Goal: Information Seeking & Learning: Learn about a topic

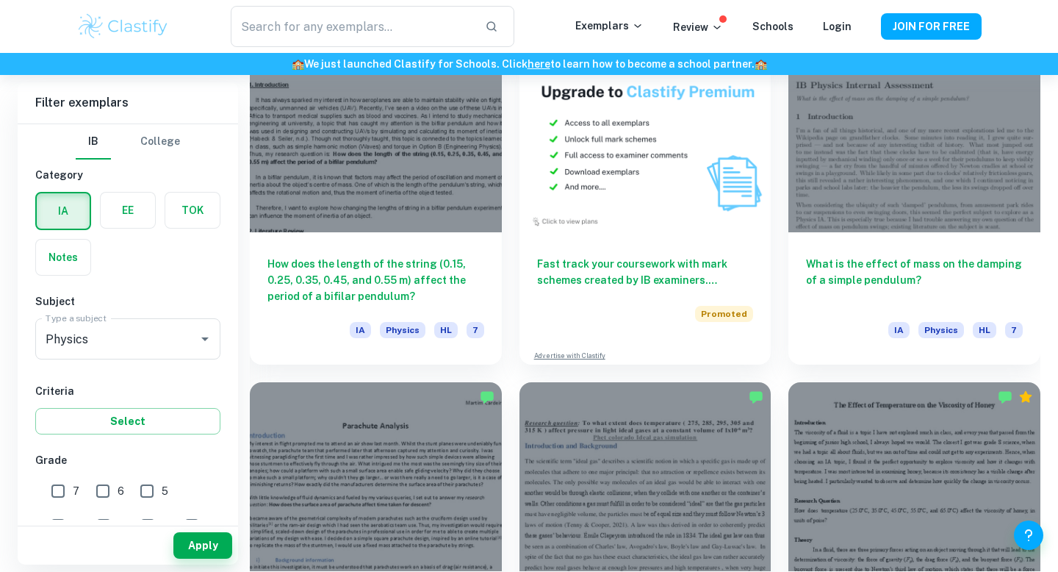
scroll to position [2793, 0]
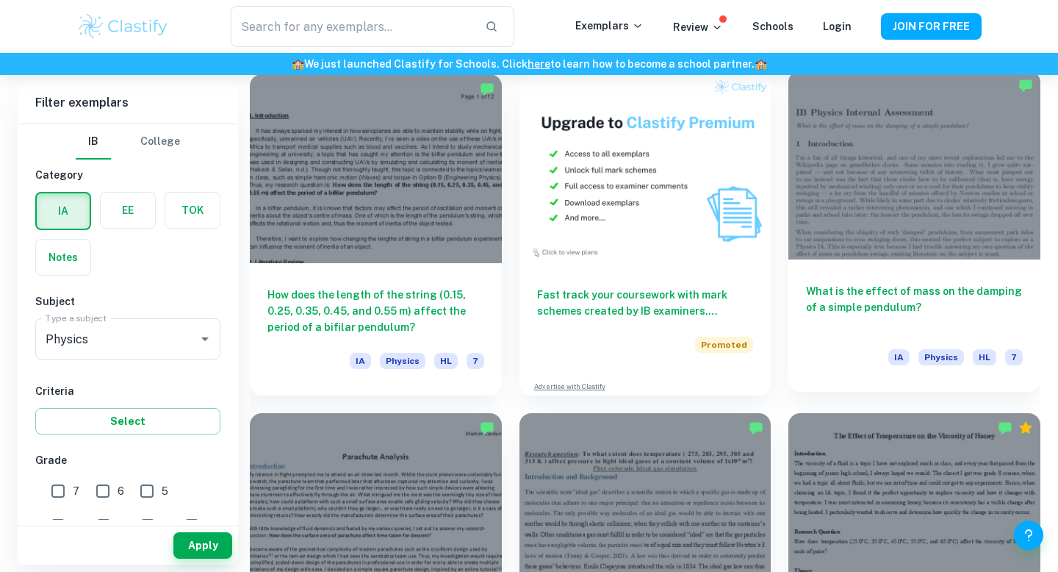
click at [1018, 187] on div at bounding box center [915, 165] width 252 height 189
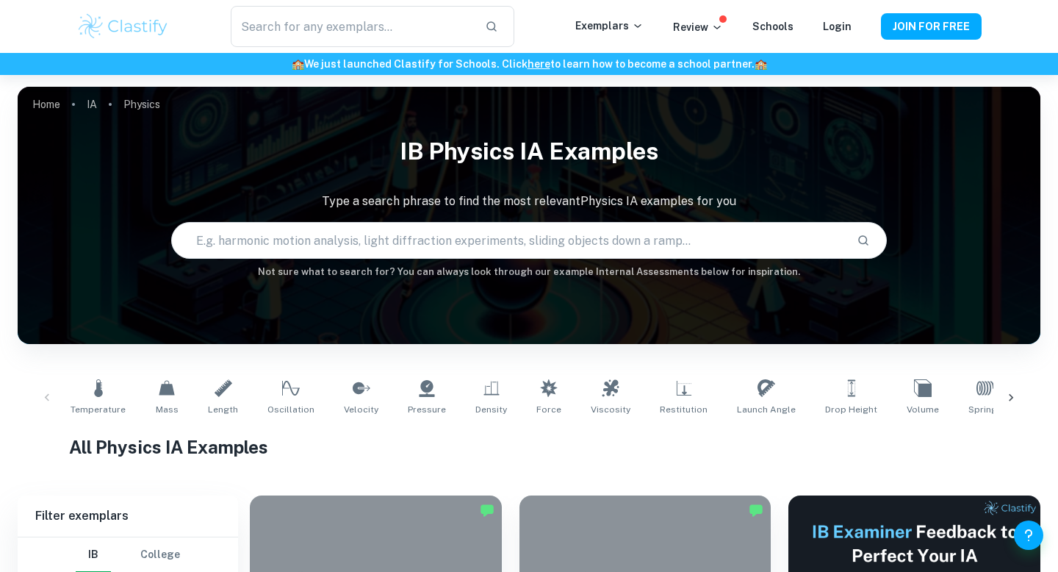
scroll to position [390, 0]
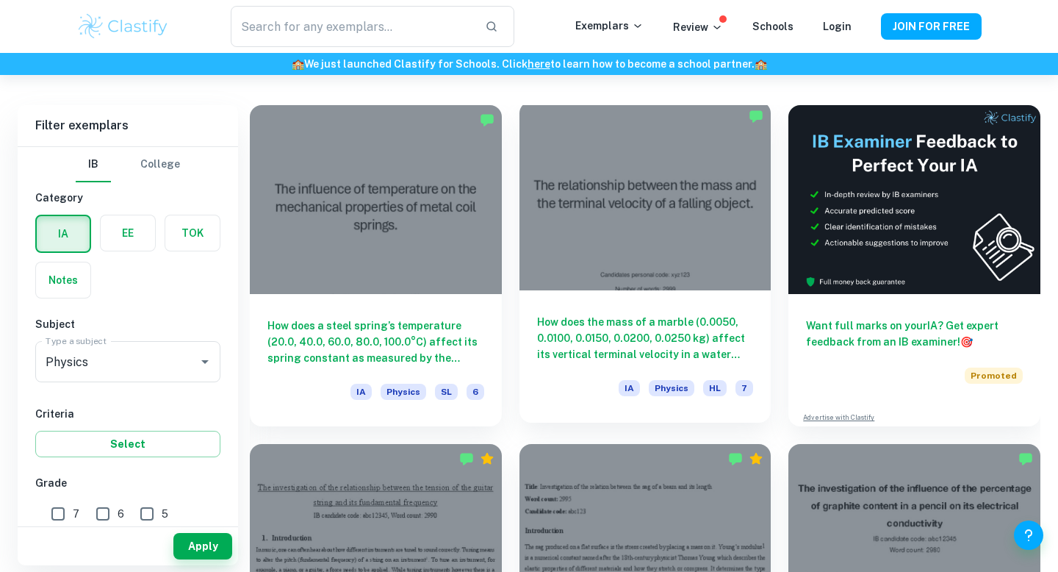
click at [630, 205] on div at bounding box center [646, 195] width 252 height 189
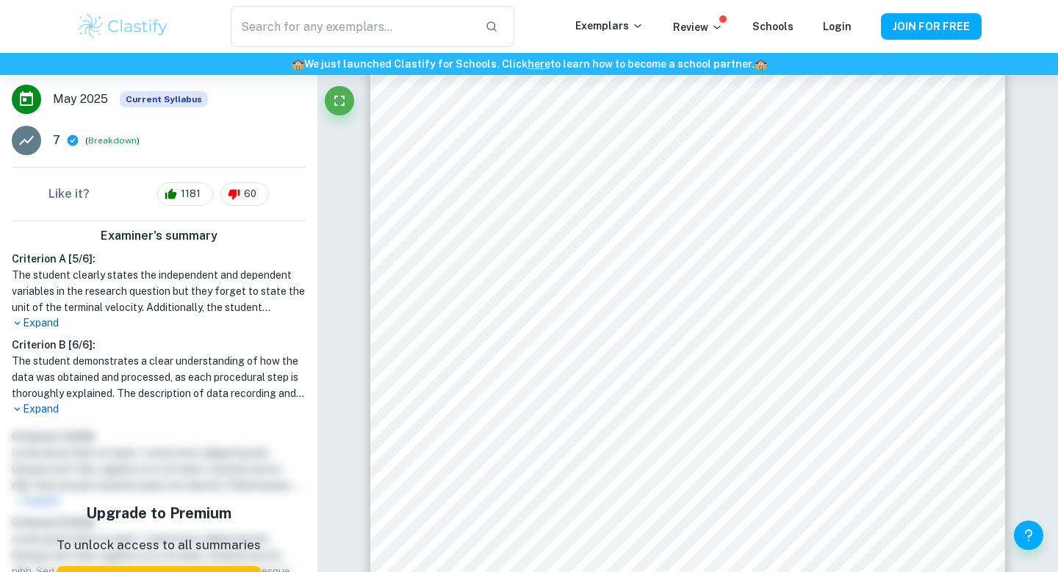
scroll to position [479, 0]
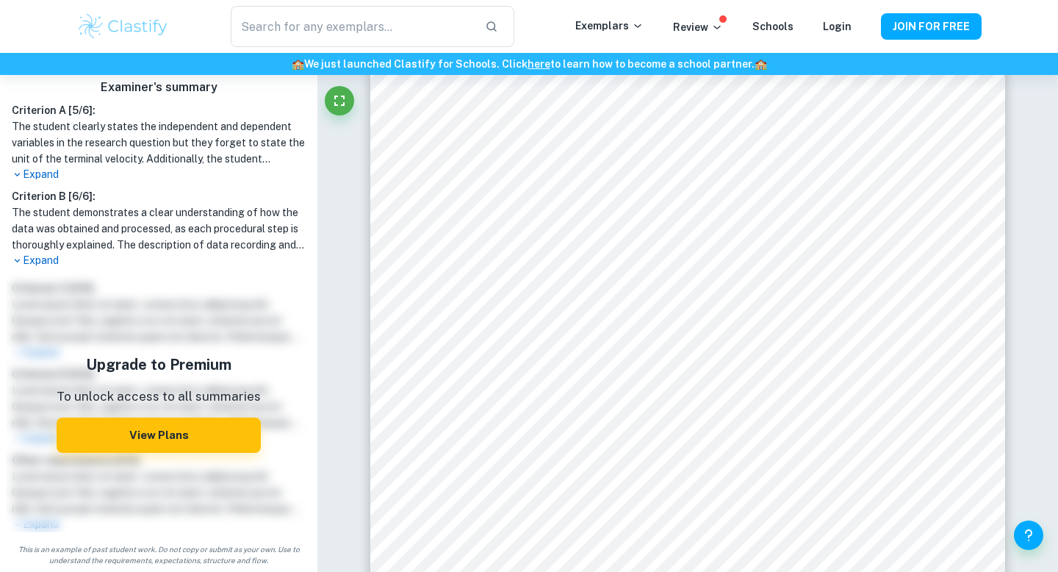
click at [28, 256] on p "Expand" at bounding box center [159, 260] width 294 height 15
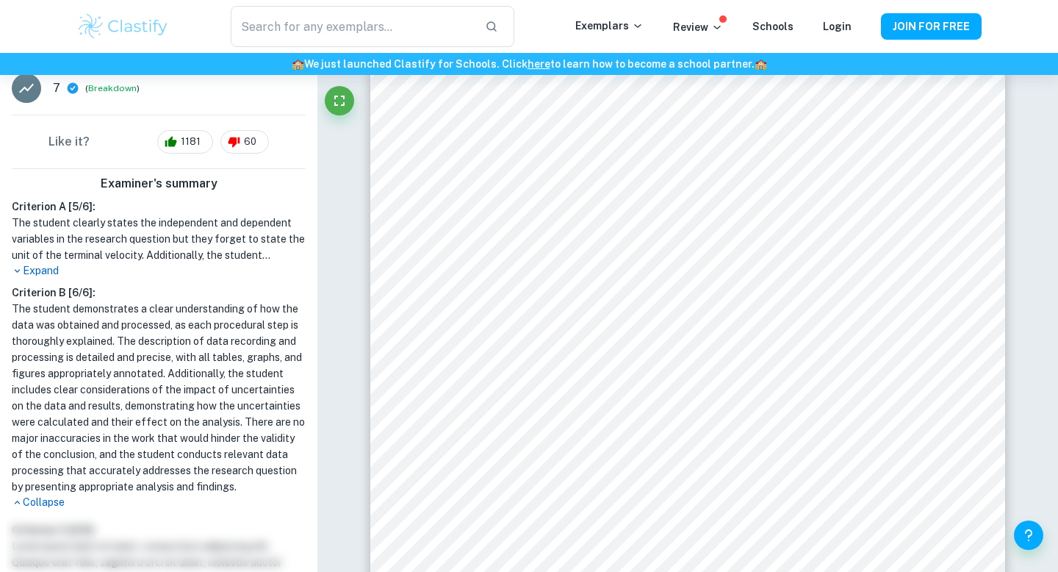
scroll to position [373, 0]
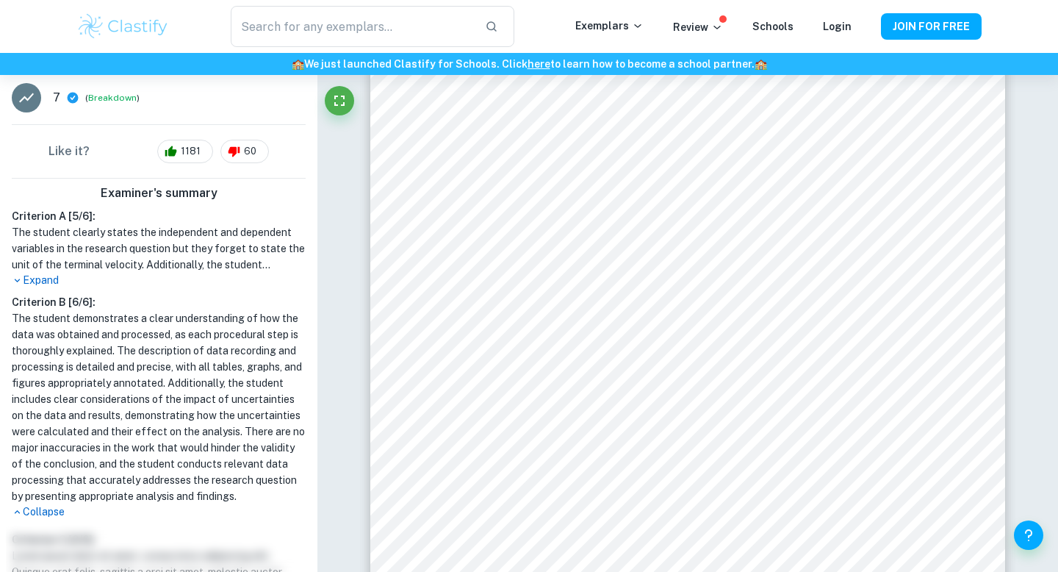
click at [173, 276] on p "Expand" at bounding box center [159, 280] width 294 height 15
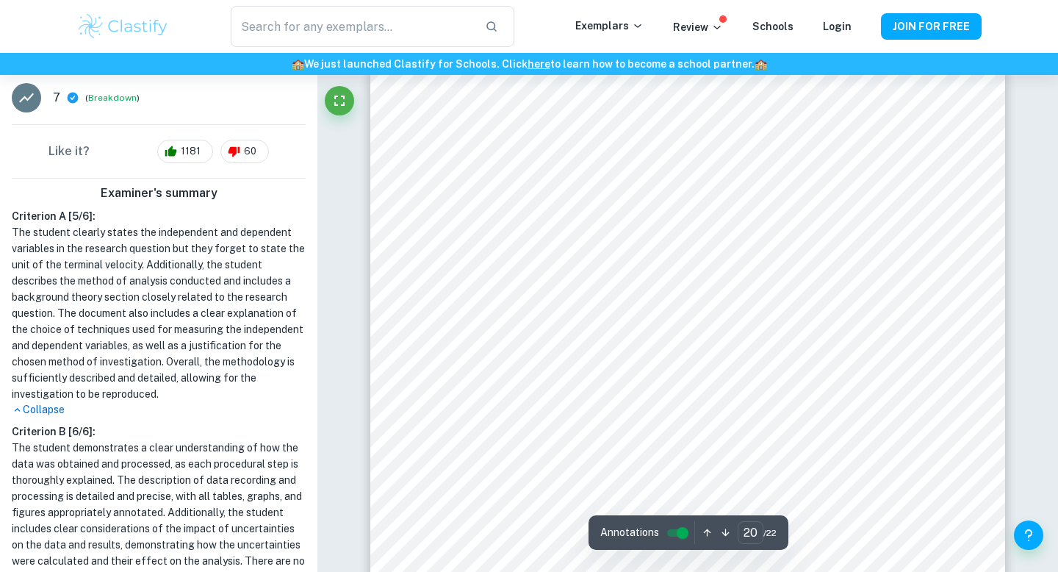
scroll to position [17658, 0]
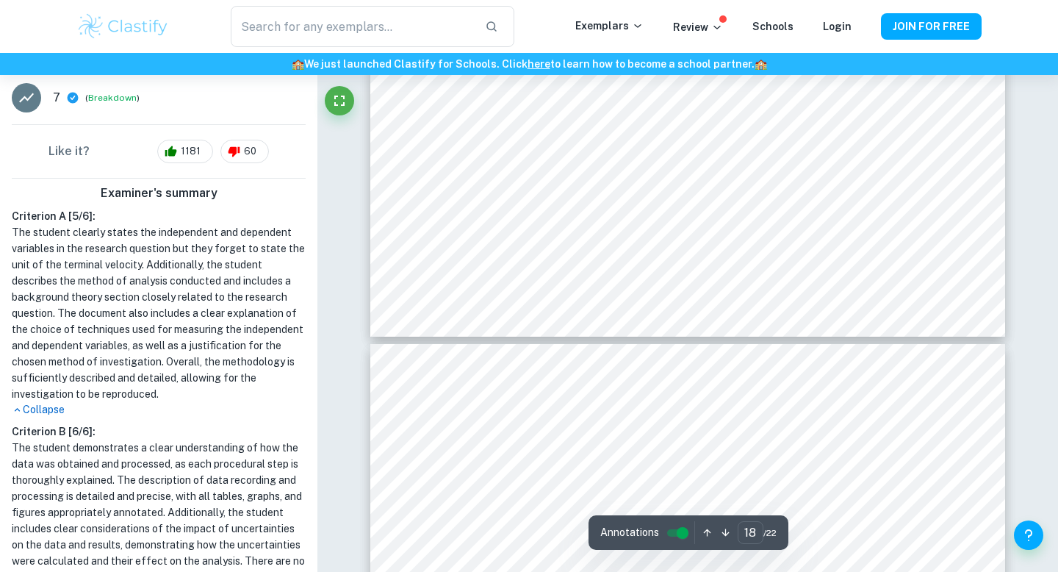
type input "19"
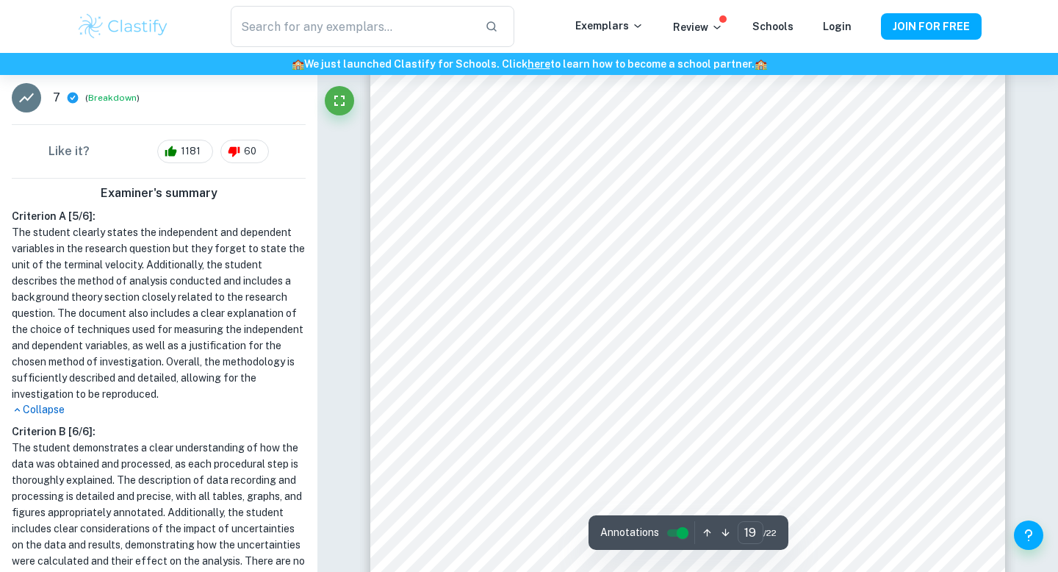
scroll to position [16783, 0]
